Goal: Transaction & Acquisition: Purchase product/service

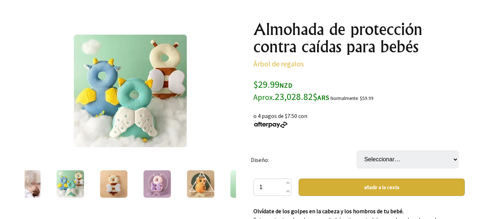
scroll to position [73, 0]
click at [30, 183] on img at bounding box center [26, 184] width 27 height 27
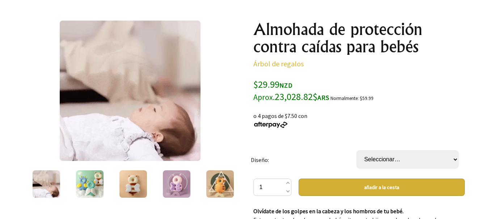
click at [179, 181] on img at bounding box center [176, 184] width 27 height 27
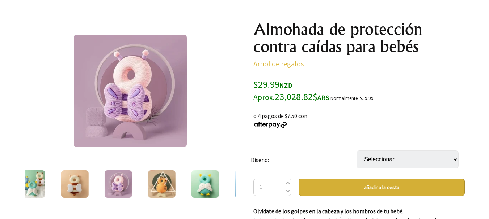
click at [179, 181] on div at bounding box center [161, 184] width 43 height 30
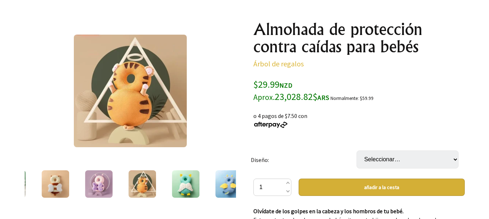
click at [179, 181] on img at bounding box center [185, 184] width 27 height 27
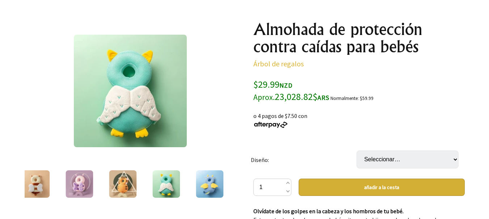
click at [199, 181] on img at bounding box center [209, 184] width 27 height 27
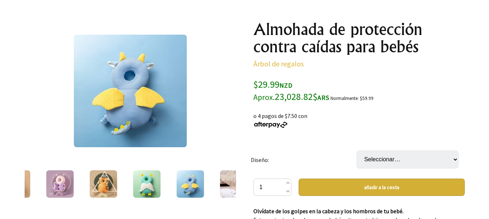
click at [221, 189] on img at bounding box center [232, 184] width 27 height 27
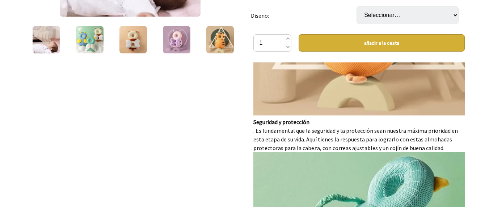
scroll to position [1282, 0]
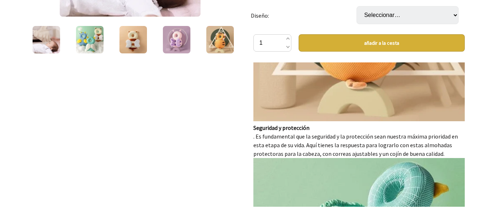
click at [482, 154] on div at bounding box center [244, 117] width 489 height 529
click at [461, 202] on div "Olvídate de los golpes en la cabeza y los hombros de tu bebé. Este protector de…" at bounding box center [358, 135] width 211 height 145
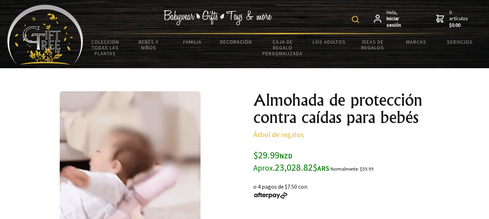
scroll to position [5, 0]
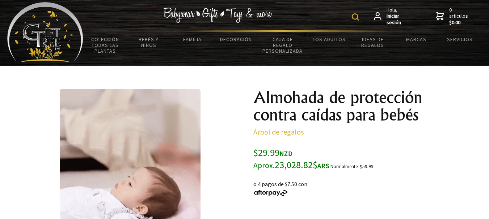
click at [78, 34] on img at bounding box center [45, 32] width 76 height 60
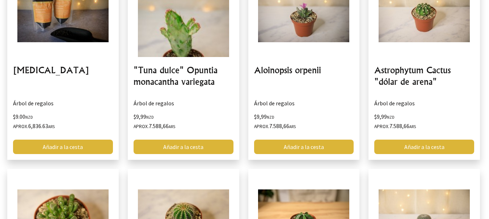
scroll to position [1044, 0]
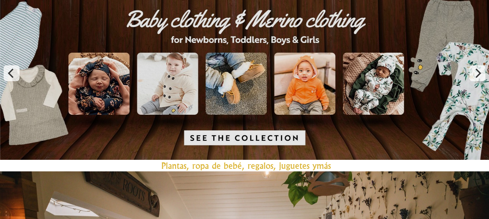
scroll to position [65, 0]
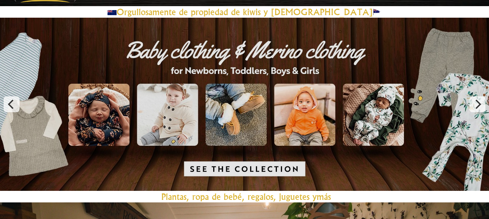
click at [270, 157] on link at bounding box center [244, 105] width 489 height 174
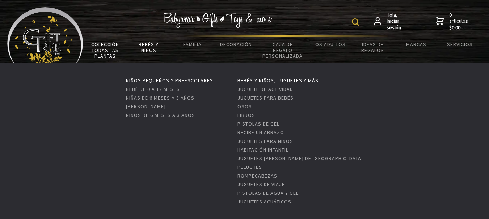
click at [147, 48] on font "Bebés y niños" at bounding box center [148, 47] width 20 height 12
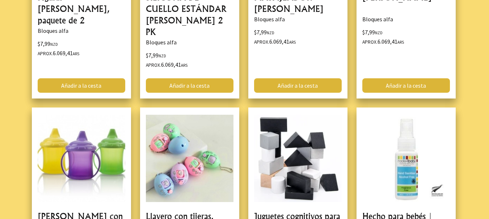
scroll to position [155, 0]
